Goal: Check status: Check status

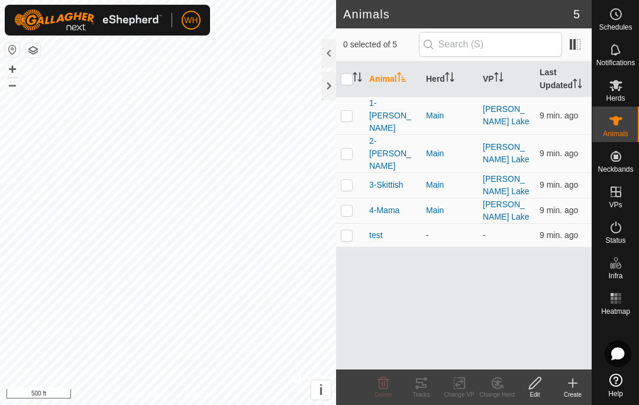
click at [343, 111] on p-checkbox at bounding box center [347, 115] width 12 height 9
checkbox input "true"
click at [427, 384] on icon at bounding box center [421, 383] width 14 height 14
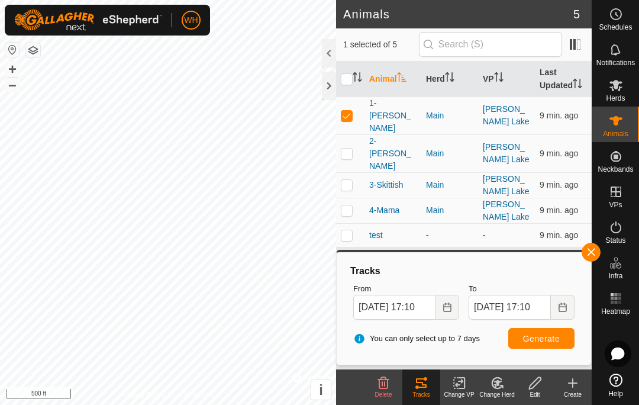
click at [446, 308] on icon "Choose Date" at bounding box center [447, 306] width 9 height 9
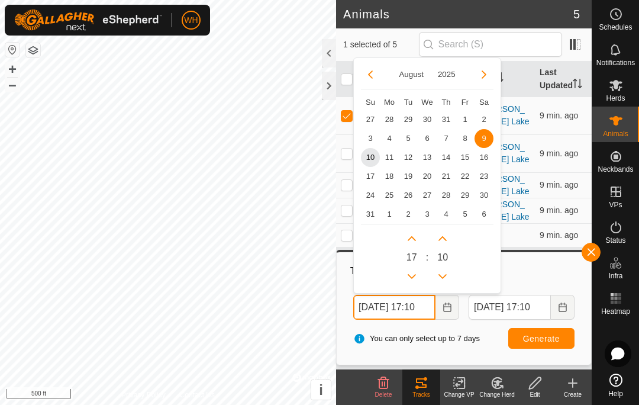
click at [413, 270] on button "Previous Hour" at bounding box center [411, 276] width 19 height 19
click at [412, 270] on button "Previous Hour" at bounding box center [411, 276] width 19 height 19
click at [417, 272] on button "Previous Hour" at bounding box center [411, 276] width 19 height 19
click at [416, 276] on icon "Previous Hour" at bounding box center [411, 276] width 9 height 9
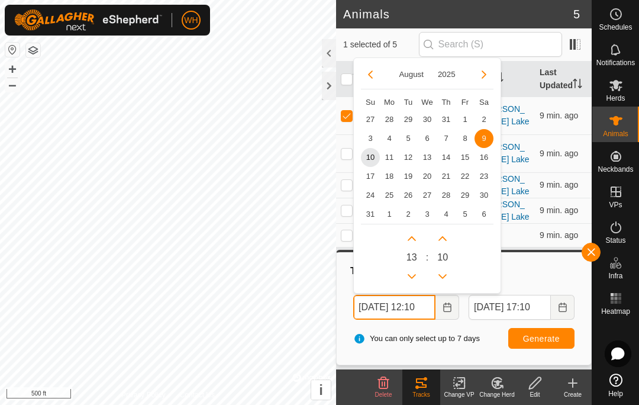
click at [416, 276] on button "Previous Hour" at bounding box center [411, 276] width 19 height 19
click at [370, 154] on span "10" at bounding box center [370, 157] width 19 height 19
type input "Aug 10, 2025 11:10"
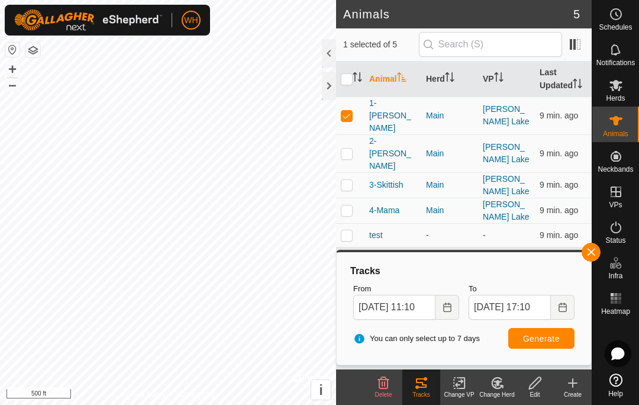
click at [545, 334] on span "Generate" at bounding box center [541, 338] width 37 height 9
click at [597, 246] on button "button" at bounding box center [591, 252] width 19 height 19
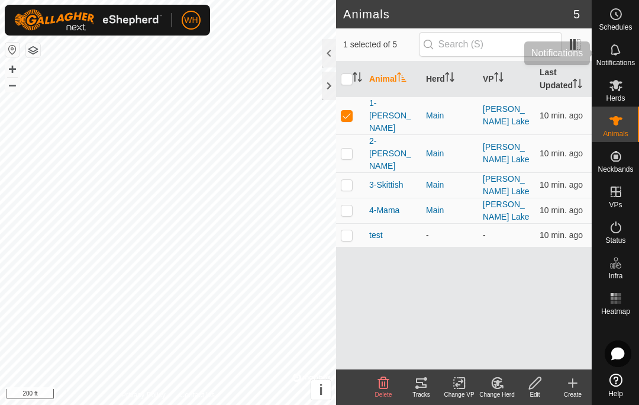
click at [604, 60] on span "Notifications" at bounding box center [615, 62] width 38 height 7
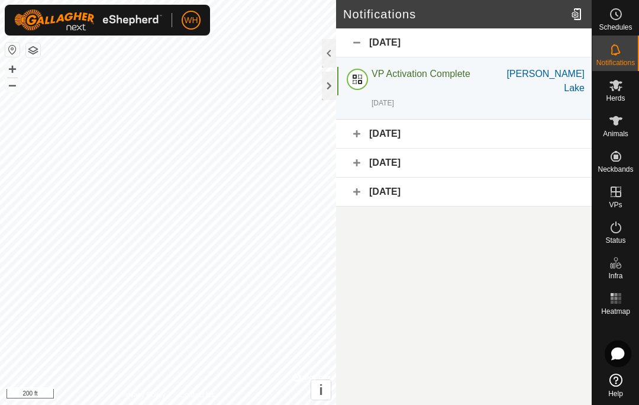
click at [611, 54] on icon at bounding box center [616, 50] width 14 height 14
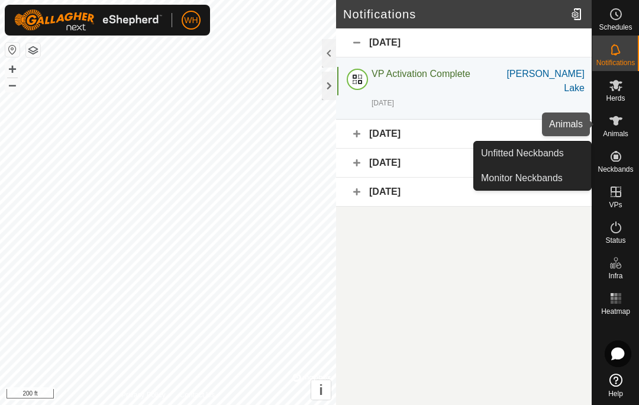
click at [616, 122] on icon at bounding box center [615, 120] width 13 height 9
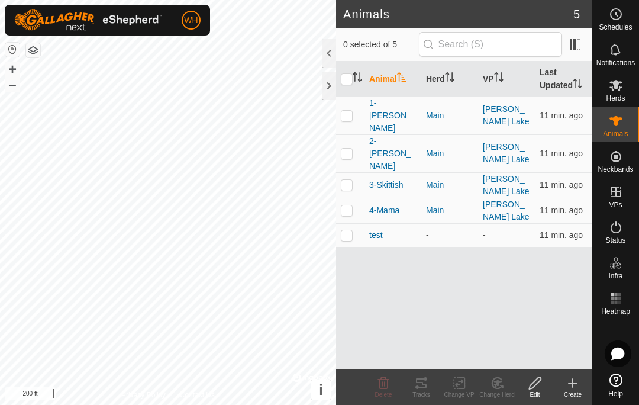
click at [394, 179] on span "3-Skittish" at bounding box center [386, 185] width 34 height 12
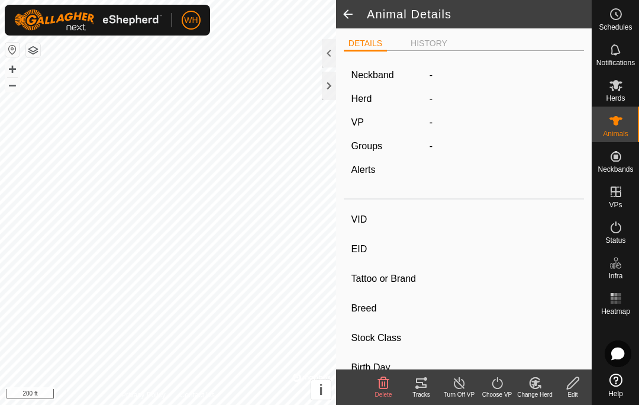
type input "3-Skittish"
type input "-"
type input "T-T"
type input "Dexter x Shorthorn"
type input "-"
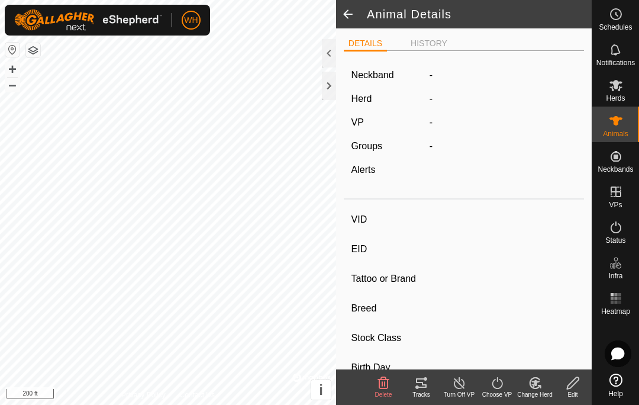
type input "04/2024"
type input "1 year 4 months"
type input "300 kg"
type input "-"
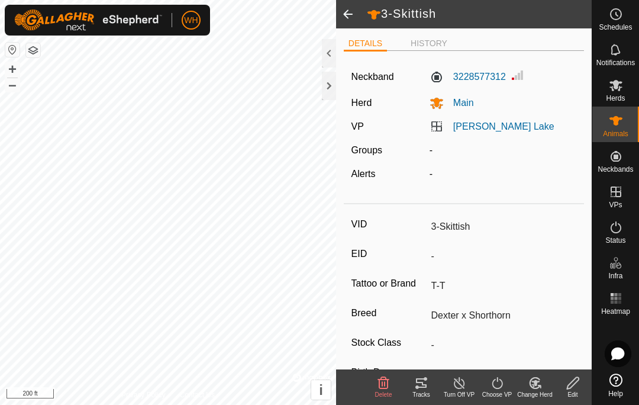
click at [436, 50] on li "HISTORY" at bounding box center [429, 43] width 46 height 12
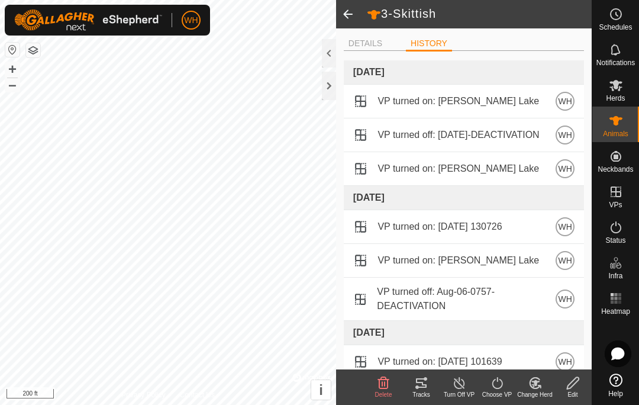
click at [369, 45] on li "DETAILS" at bounding box center [365, 43] width 43 height 12
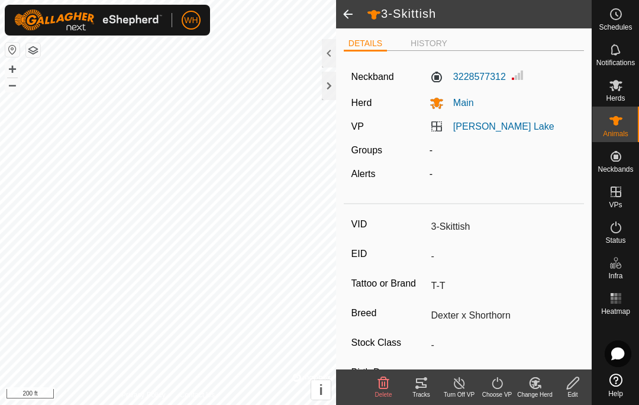
click at [611, 60] on span "Notifications" at bounding box center [615, 62] width 38 height 7
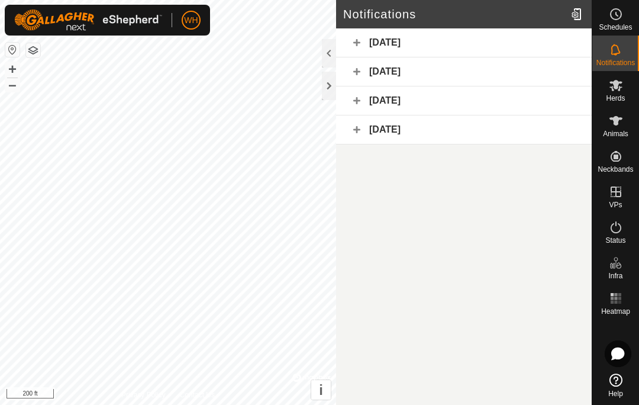
click at [414, 44] on div "August 8, 2025" at bounding box center [464, 42] width 256 height 29
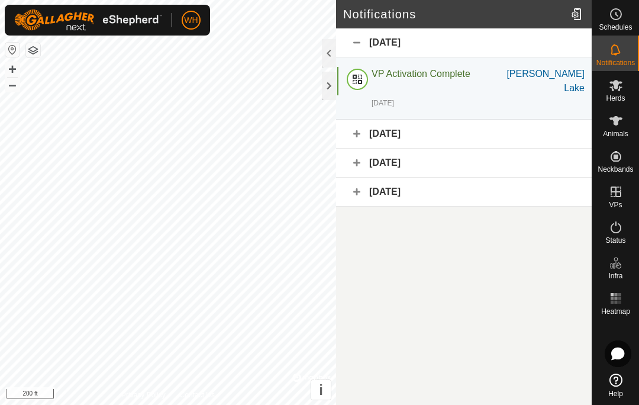
click at [399, 180] on div "July 11, 2025" at bounding box center [464, 192] width 256 height 29
click at [447, 259] on article "Notifications August 8, 2025 VP Activation Complete Webb Lake 1 day ago Webb La…" at bounding box center [464, 202] width 256 height 405
click at [499, 216] on div "Ad Animal Still/Down" at bounding box center [461, 223] width 178 height 14
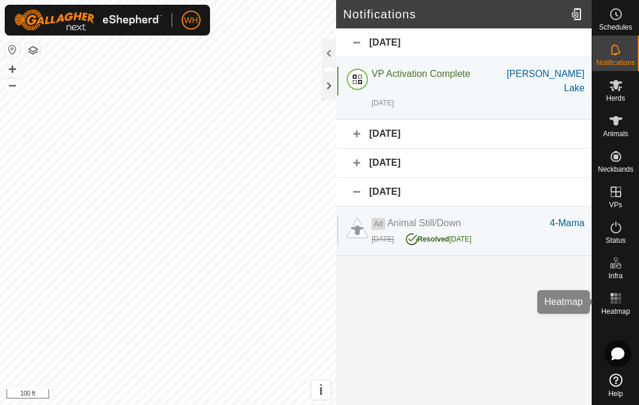
click at [607, 291] on es-heatmap-svg-icon at bounding box center [615, 298] width 21 height 19
